Goal: Complete application form

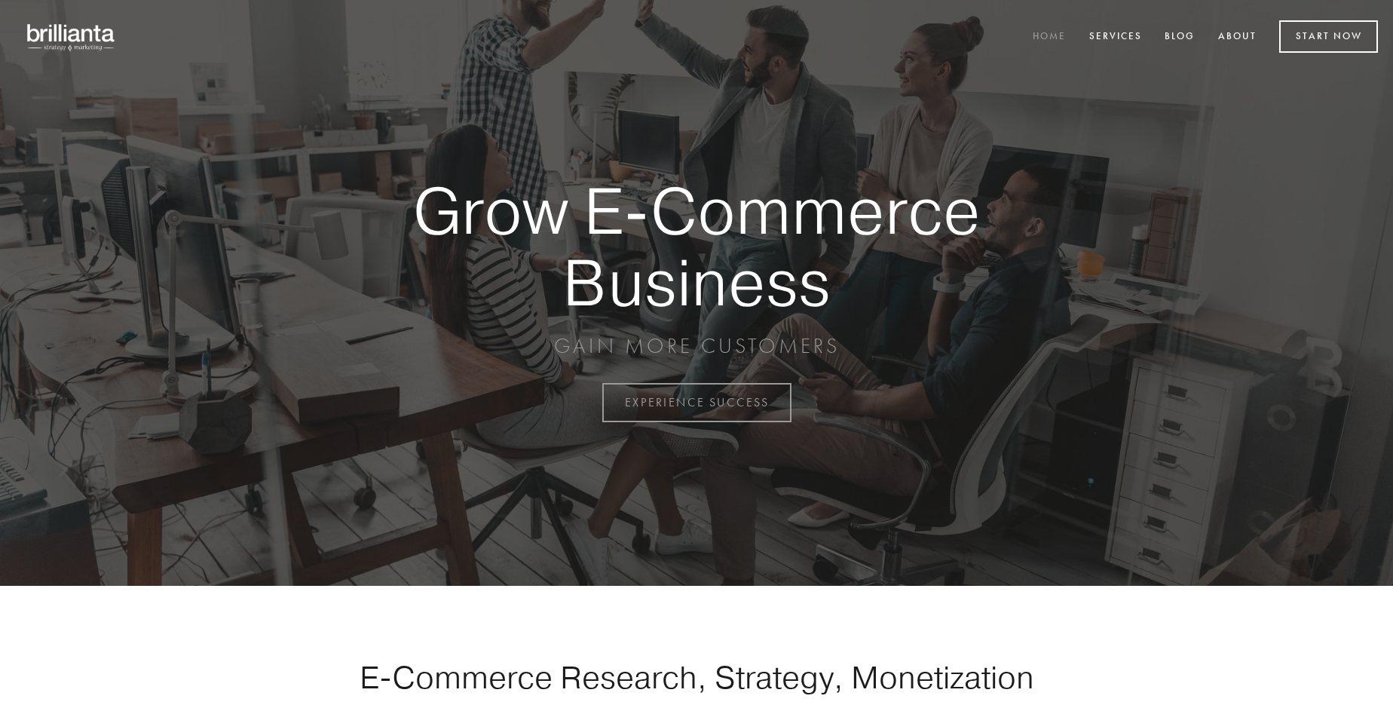
scroll to position [3951, 0]
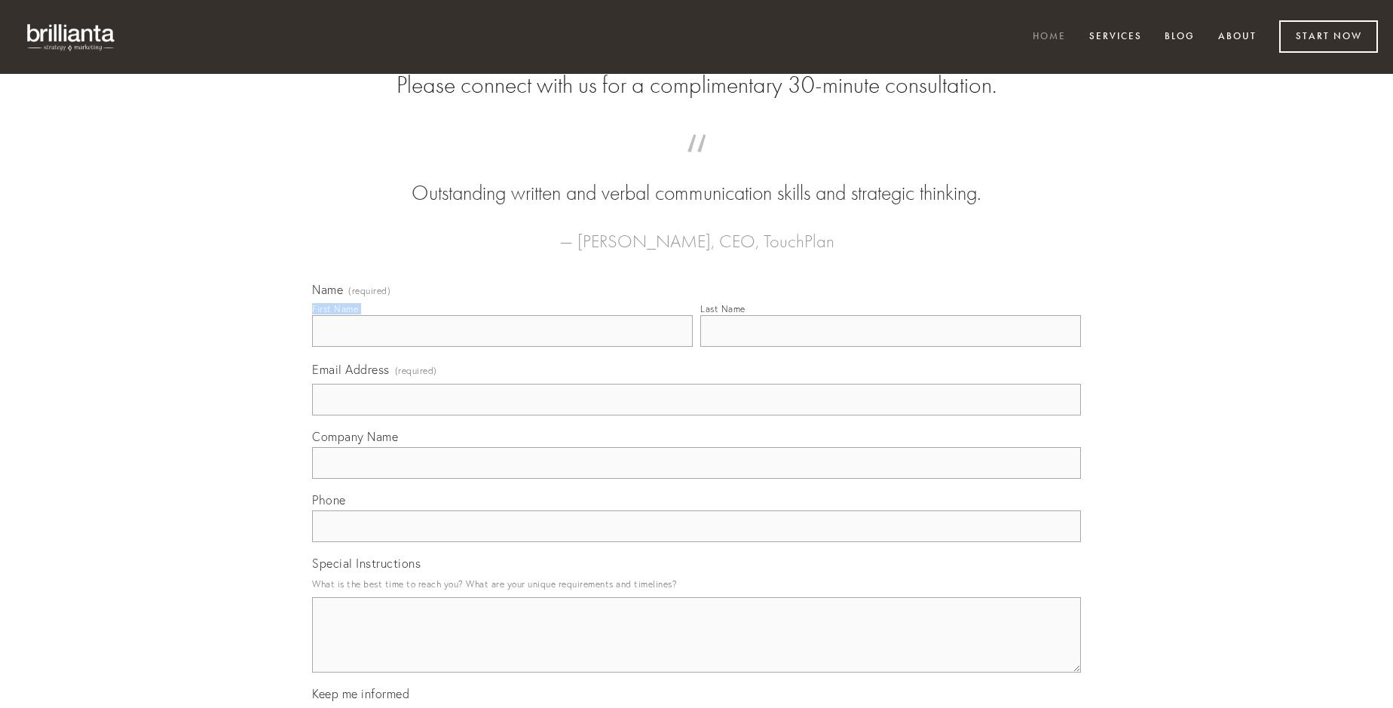
type input "[PERSON_NAME]"
click at [890, 347] on input "Last Name" at bounding box center [890, 331] width 381 height 32
type input "[PERSON_NAME]"
click at [696, 415] on input "Email Address (required)" at bounding box center [696, 400] width 769 height 32
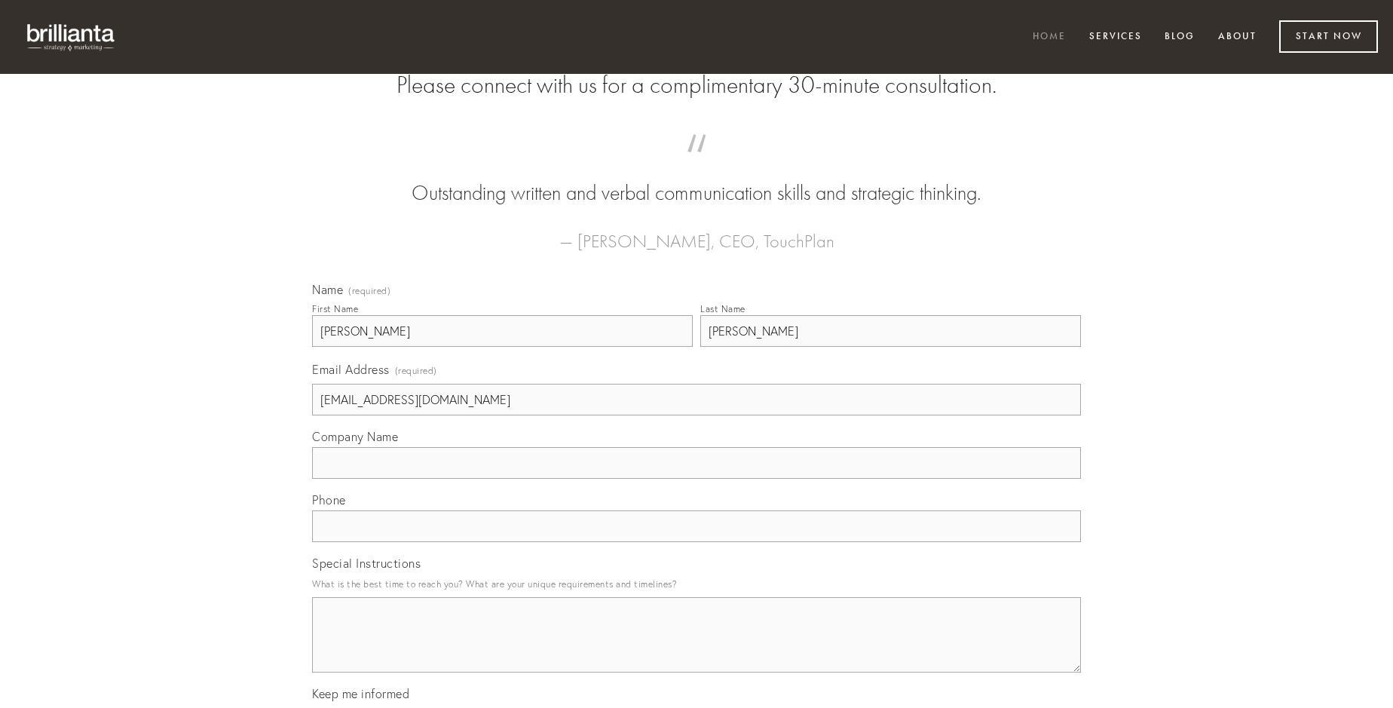
type input "[EMAIL_ADDRESS][DOMAIN_NAME]"
click at [696, 479] on input "Company Name" at bounding box center [696, 463] width 769 height 32
type input "cuppedia"
click at [696, 542] on input "text" at bounding box center [696, 526] width 769 height 32
click at [696, 648] on textarea "Special Instructions" at bounding box center [696, 634] width 769 height 75
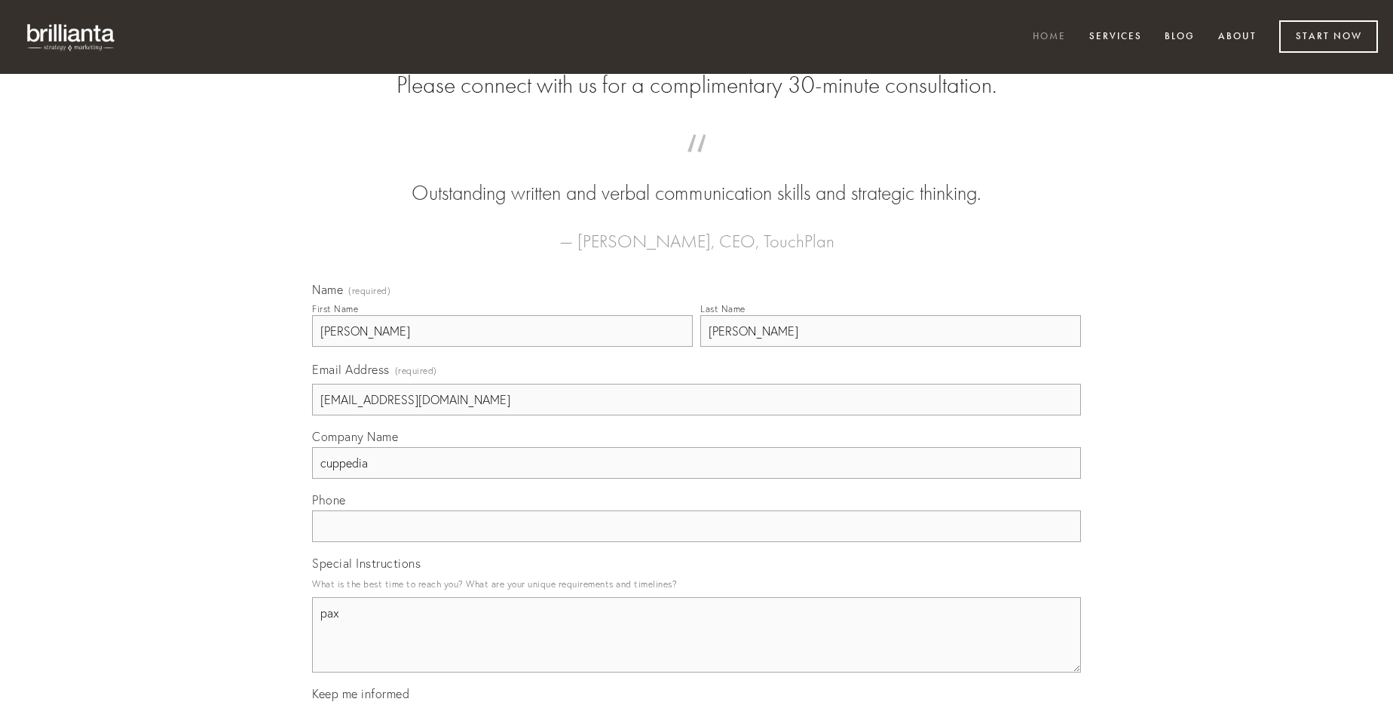
type textarea "pax"
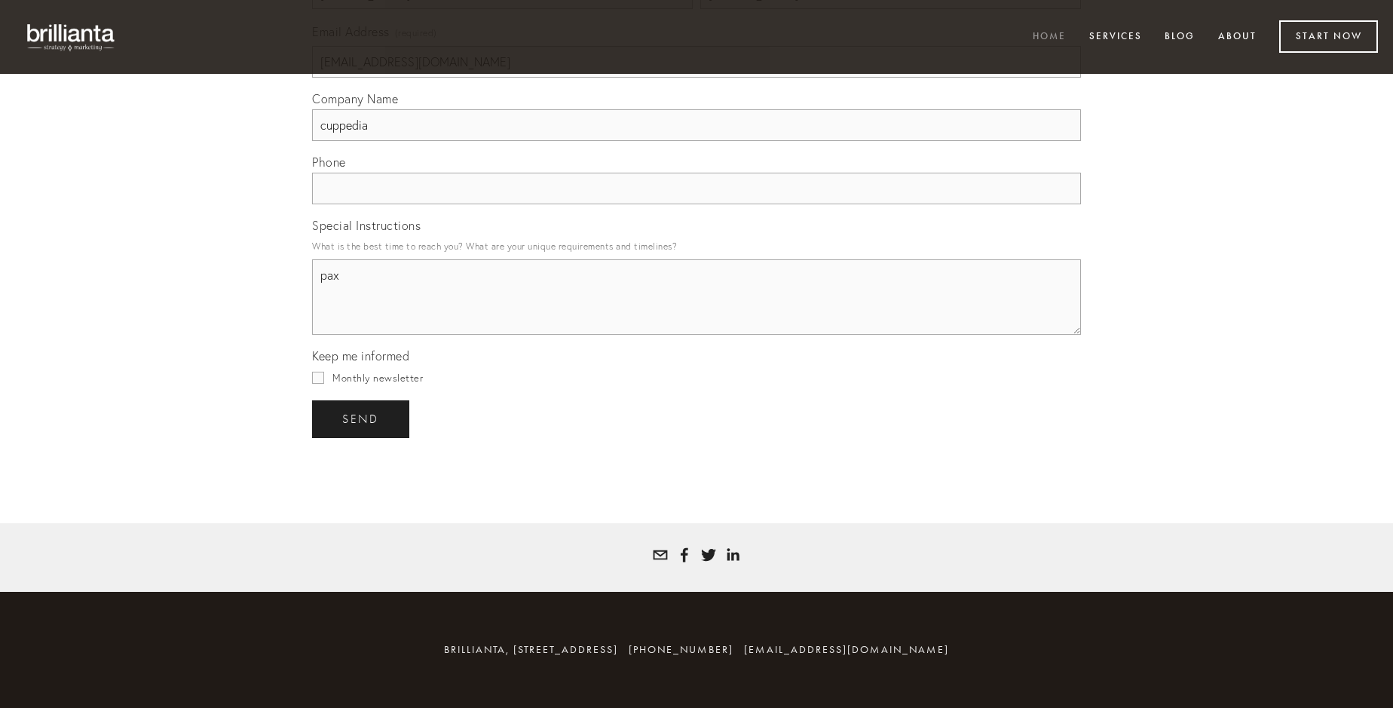
click at [362, 418] on span "send" at bounding box center [360, 419] width 37 height 14
